Goal: Information Seeking & Learning: Learn about a topic

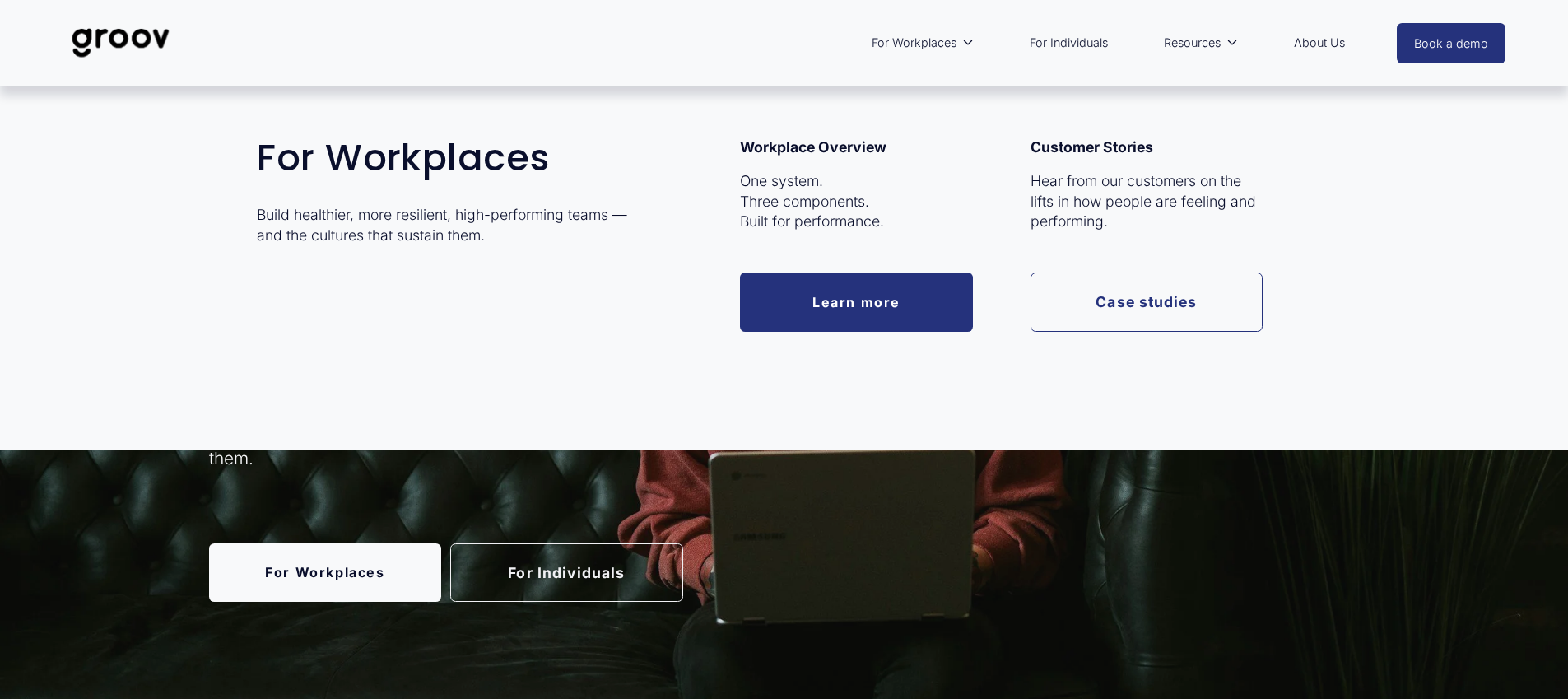
click at [914, 39] on span "For Workplaces" at bounding box center [914, 43] width 85 height 21
click at [891, 295] on link "Learn more" at bounding box center [857, 302] width 233 height 59
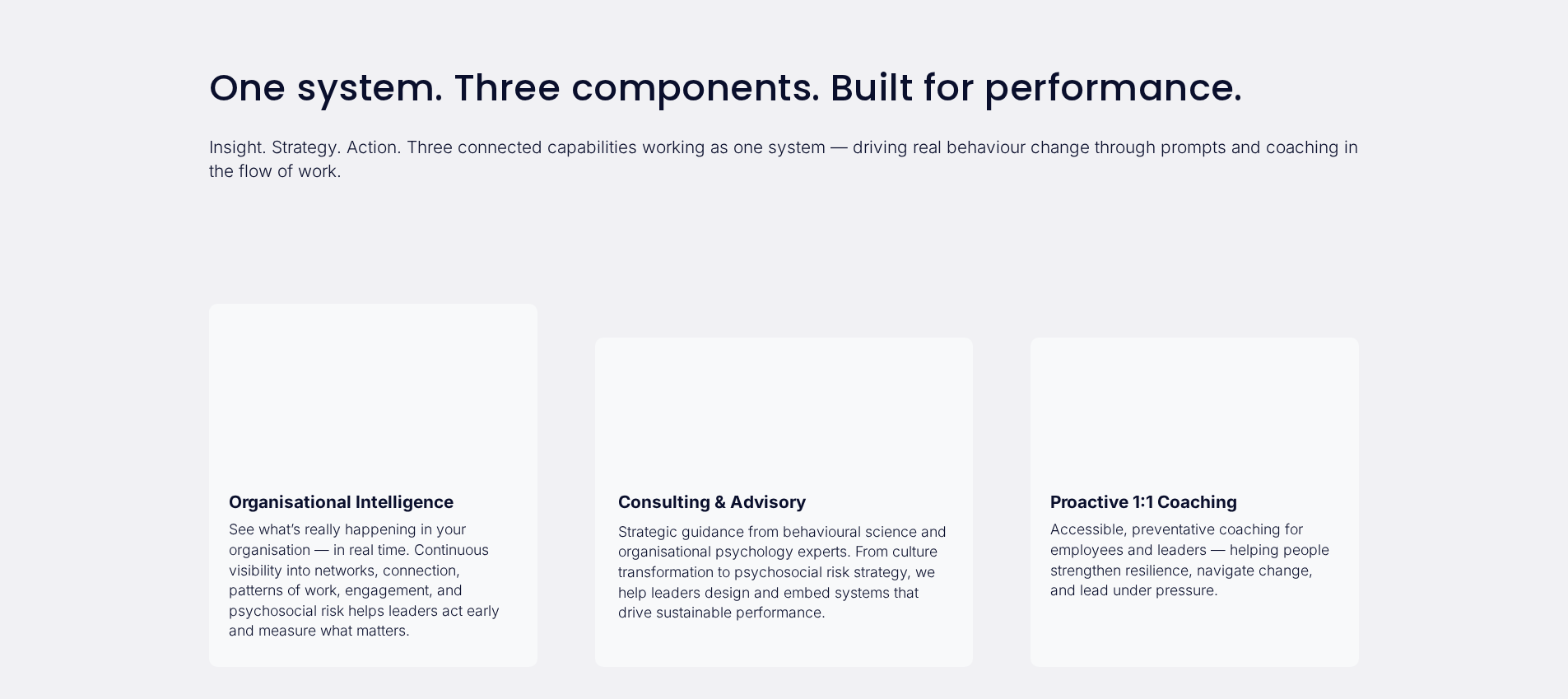
scroll to position [1262, 0]
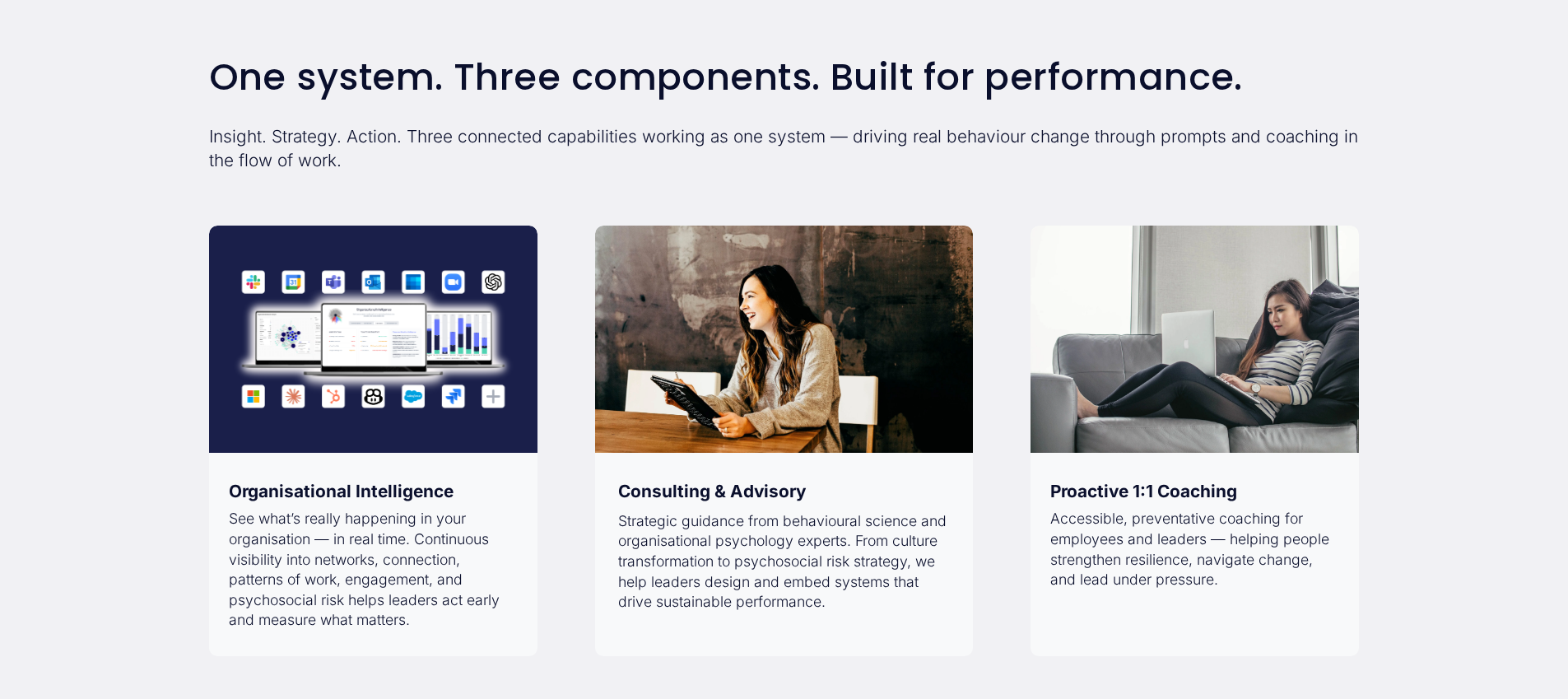
click at [350, 491] on strong "Organisational Intelligence" at bounding box center [341, 491] width 224 height 20
click at [324, 499] on strong "Organisational Intelligence" at bounding box center [341, 491] width 224 height 20
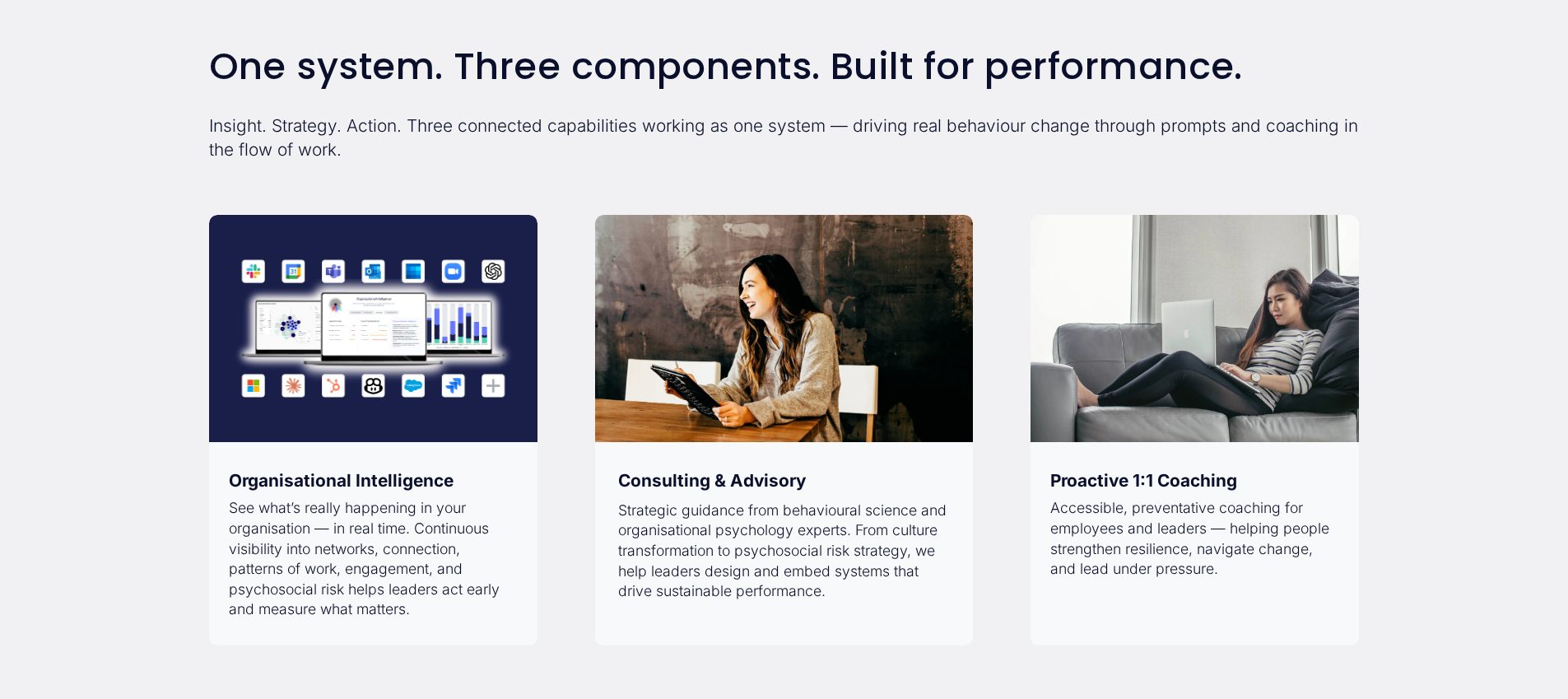
scroll to position [1284, 0]
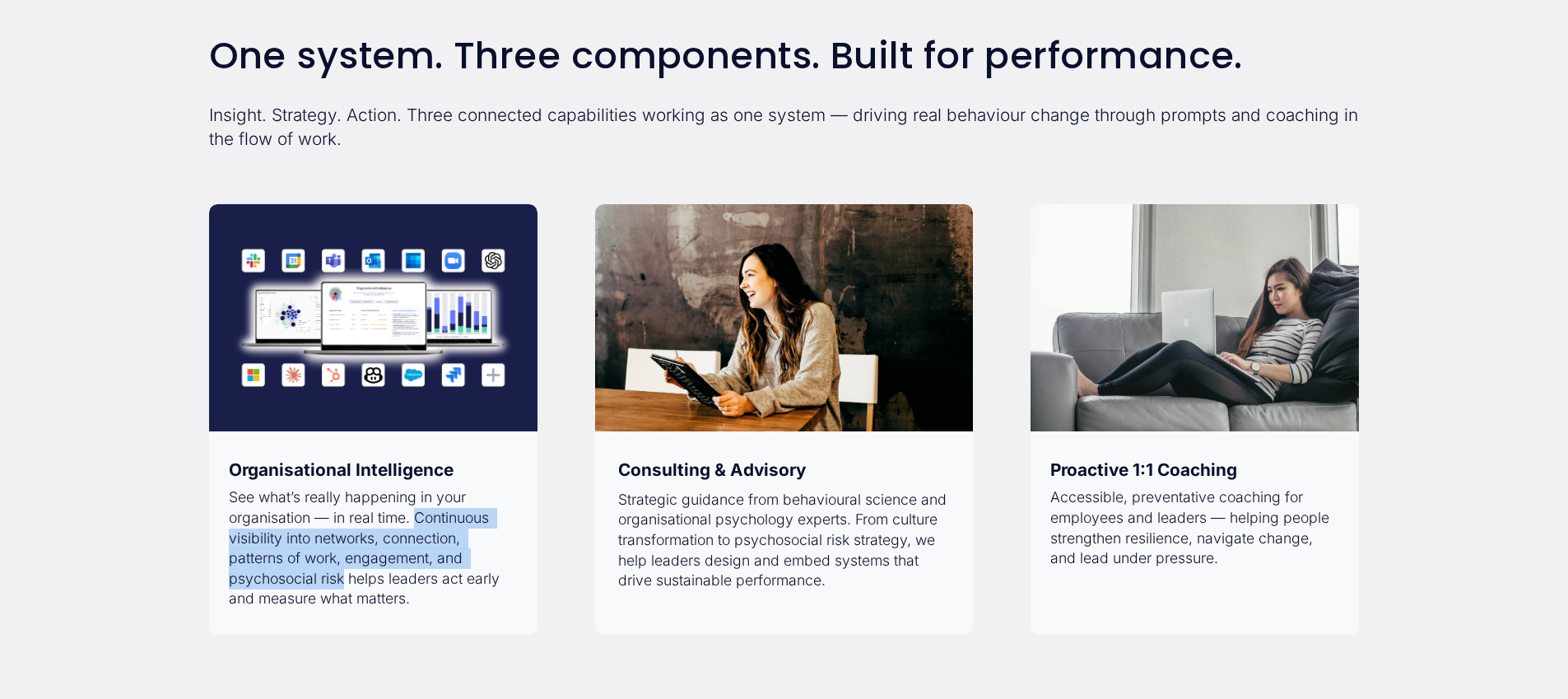
drag, startPoint x: 418, startPoint y: 522, endPoint x: 342, endPoint y: 579, distance: 95.0
click at [342, 579] on p "See what’s really happening in your organisation — in real time. Continuous vis…" at bounding box center [373, 548] width 290 height 122
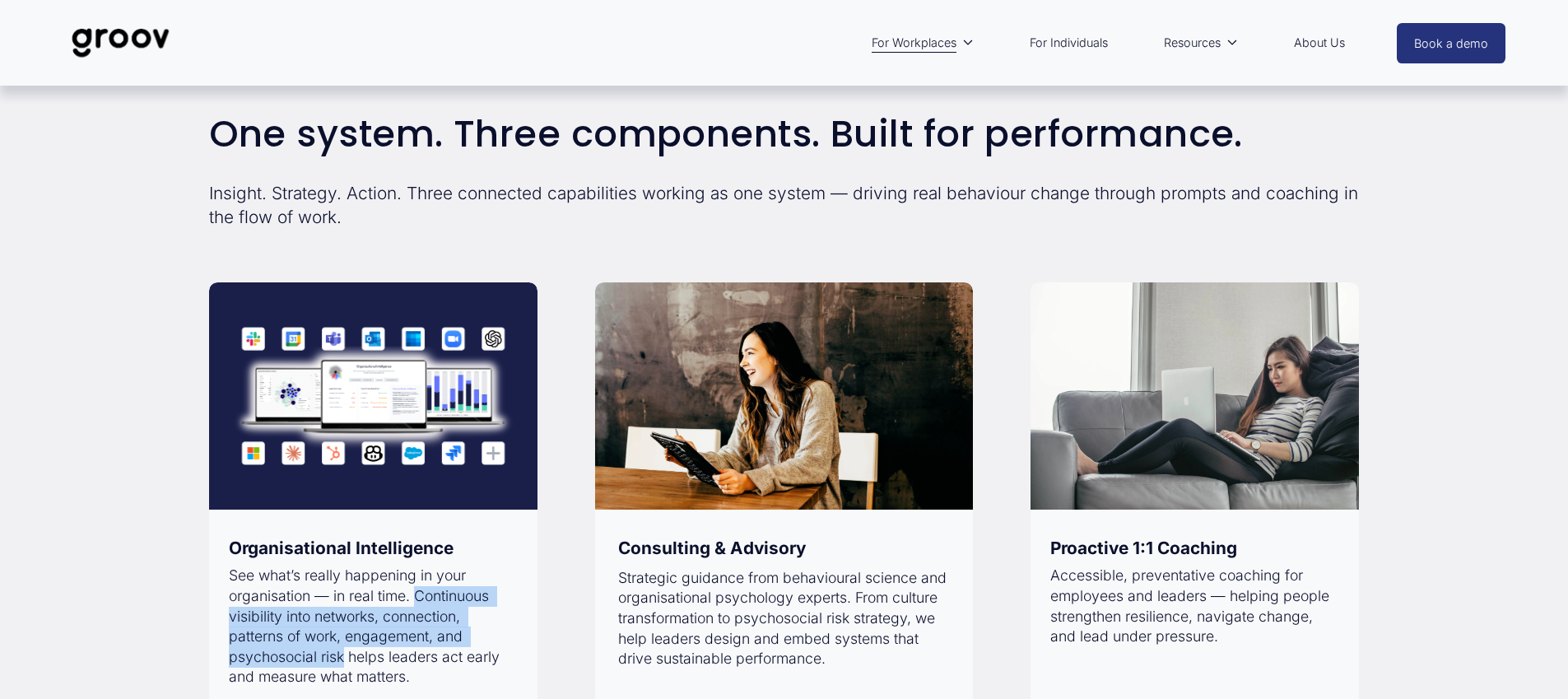
scroll to position [0, 0]
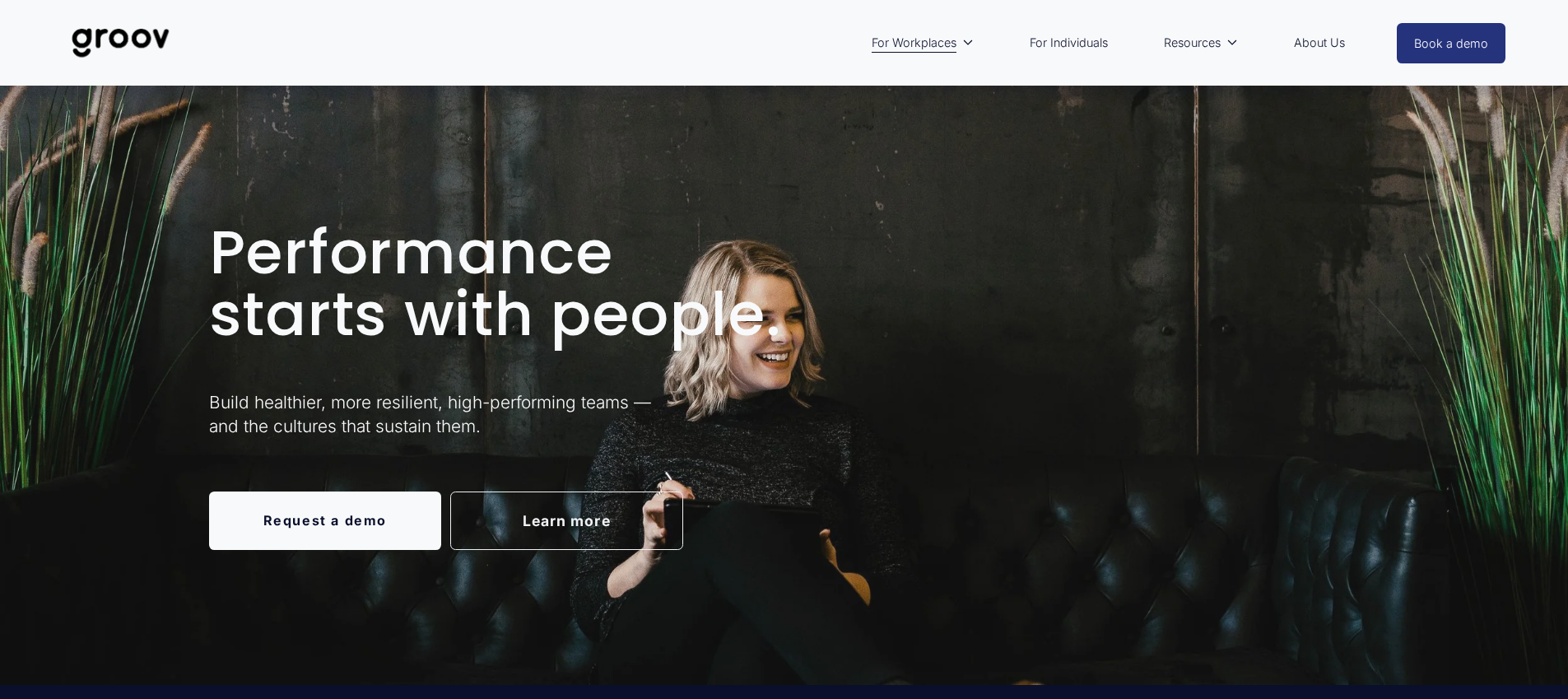
click at [528, 507] on link "Learn more" at bounding box center [567, 521] width 233 height 59
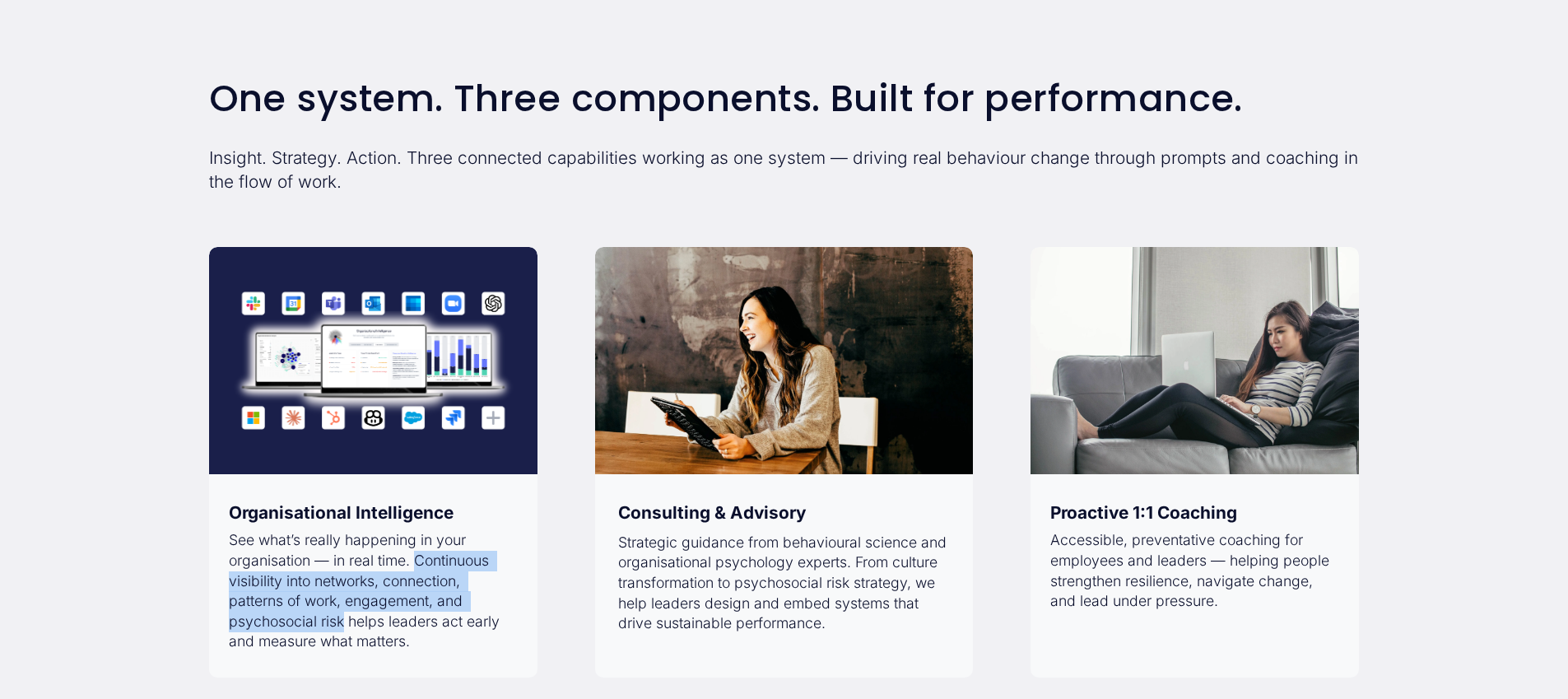
scroll to position [1242, 0]
